Goal: Book appointment/travel/reservation

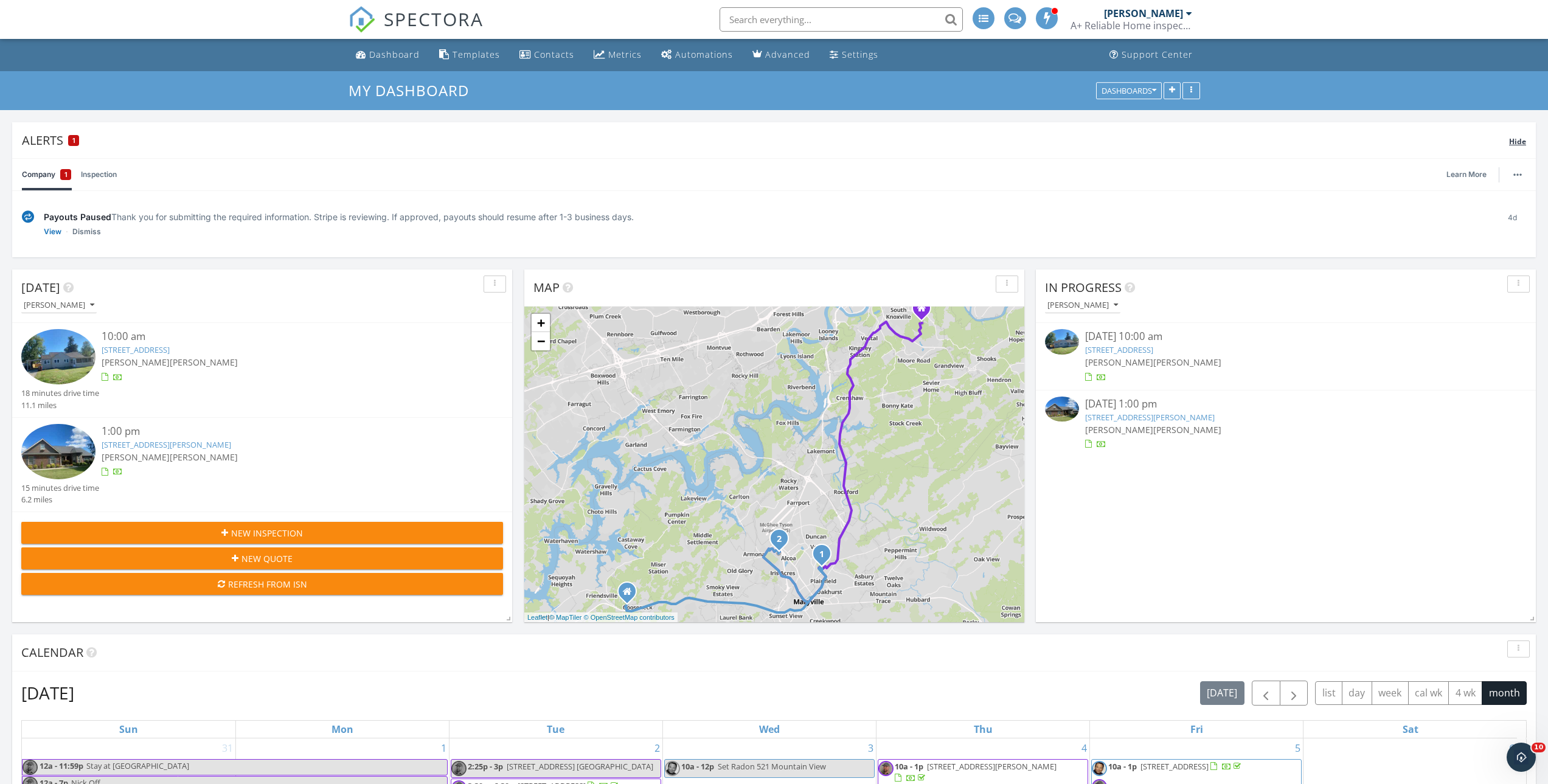
click at [1517, 149] on div "Alerts 1 Hide" at bounding box center [773, 139] width 1523 height 36
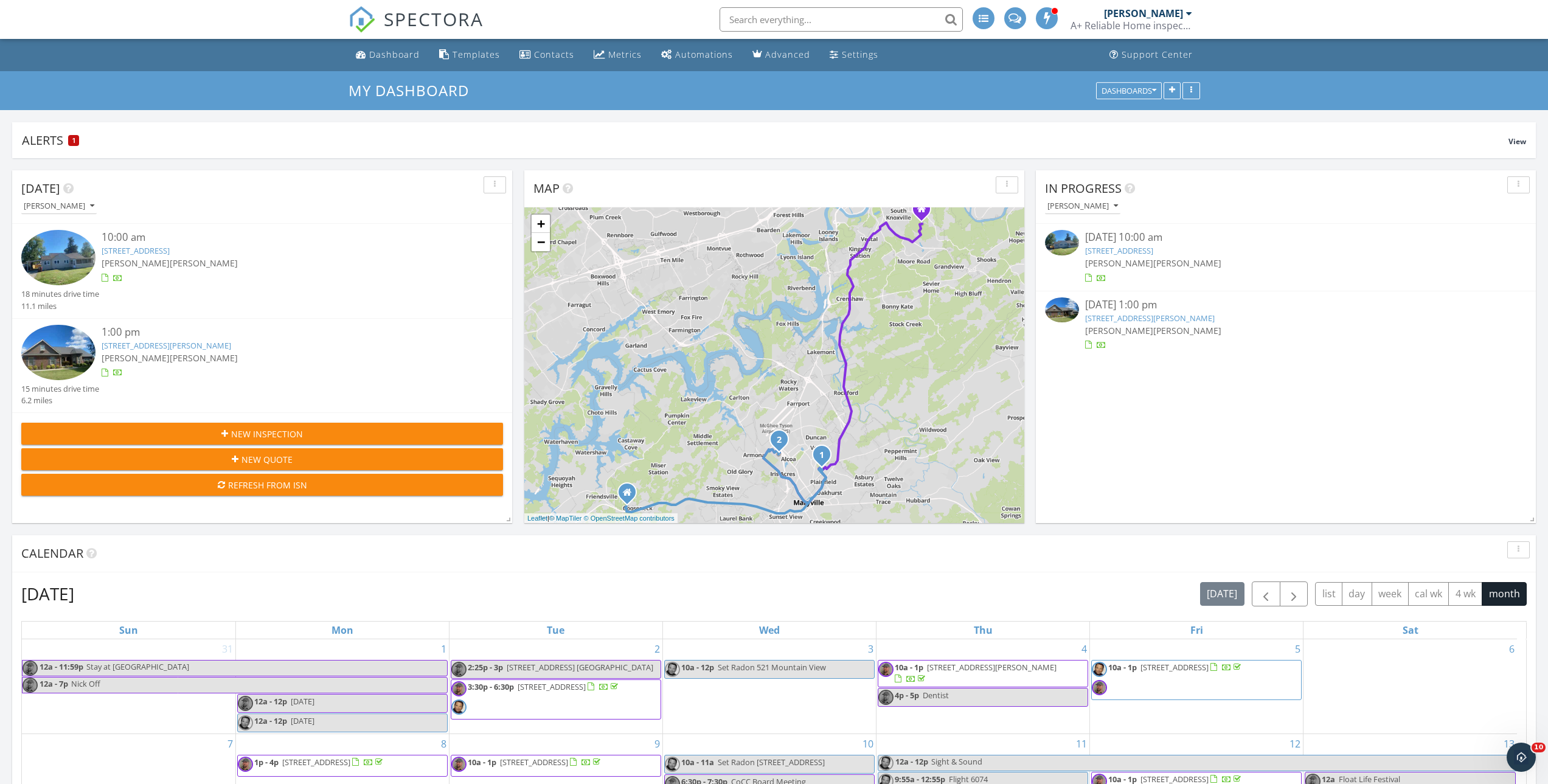
click at [127, 234] on div "10:00 am" at bounding box center [282, 237] width 362 height 15
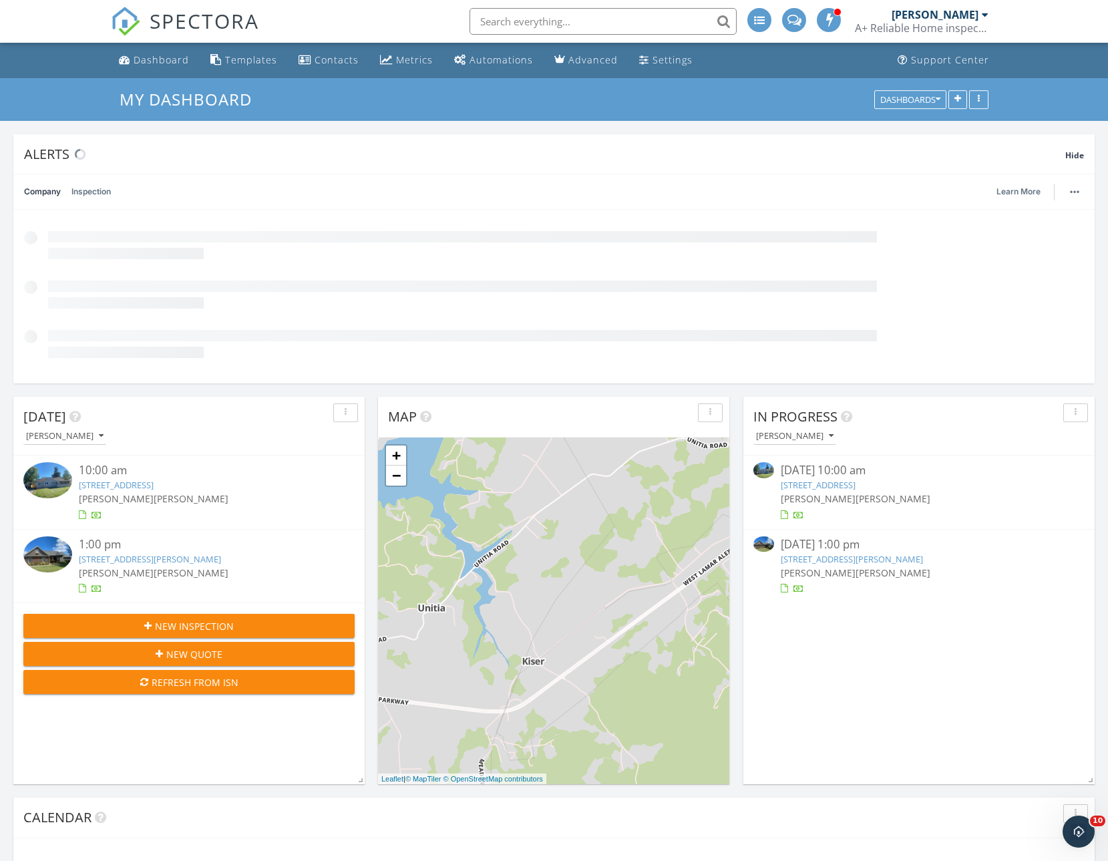
scroll to position [287, 351]
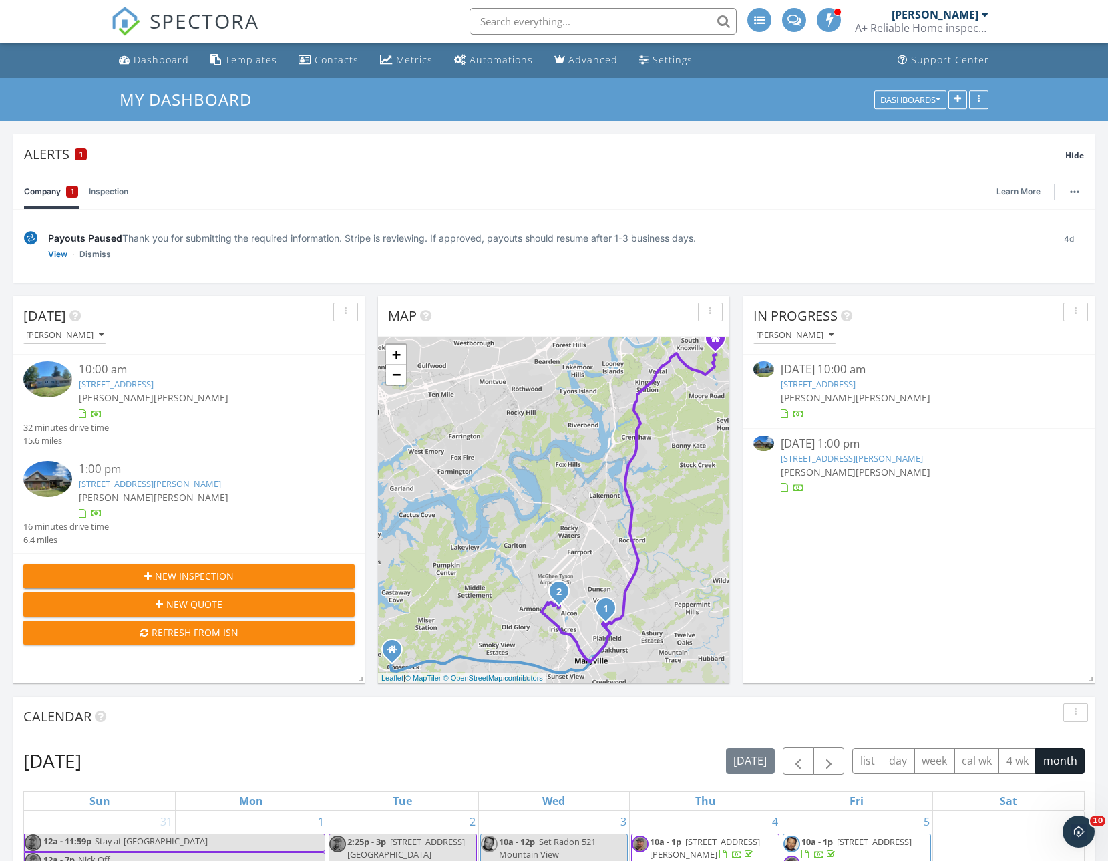
click at [104, 473] on div "1:00 pm" at bounding box center [203, 469] width 248 height 17
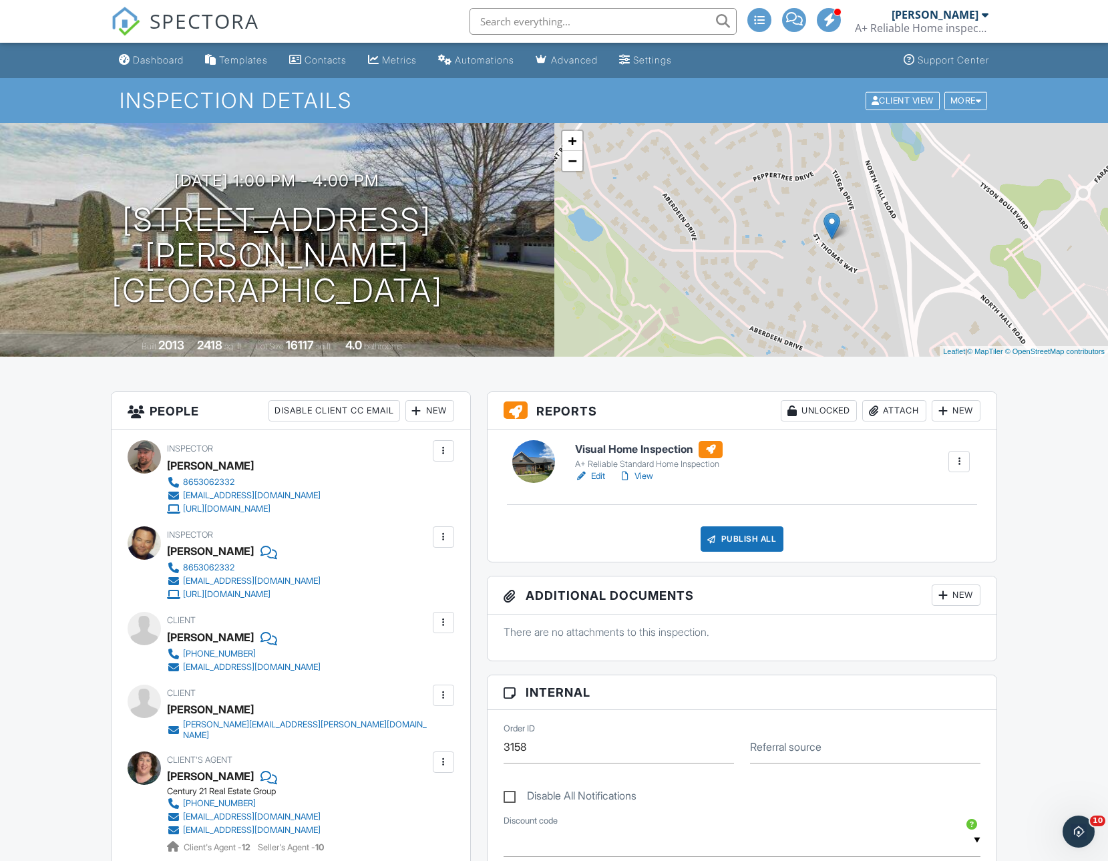
click at [592, 482] on link "Edit" at bounding box center [590, 476] width 30 height 13
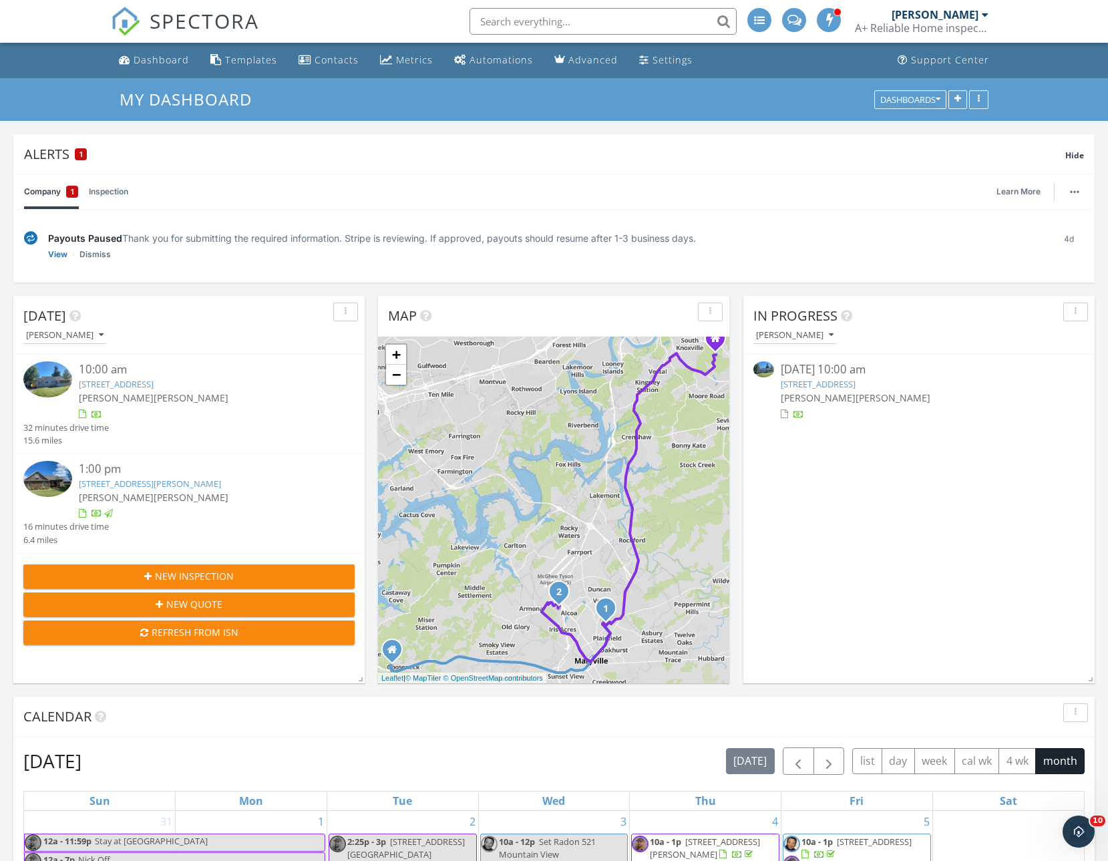
click at [118, 371] on div "10:00 am" at bounding box center [203, 369] width 248 height 17
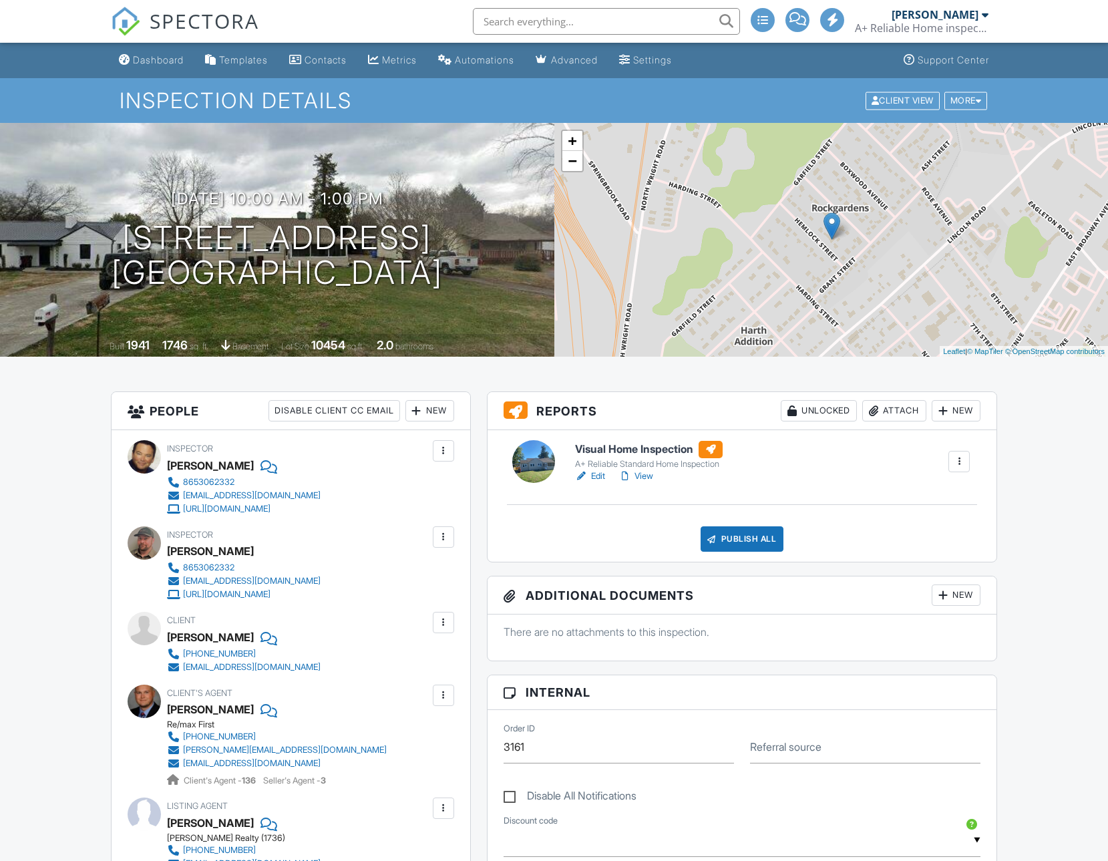
click at [603, 469] on div "A+ Reliable Standard Home Inspection" at bounding box center [649, 464] width 148 height 11
